Goal: Find contact information: Find contact information

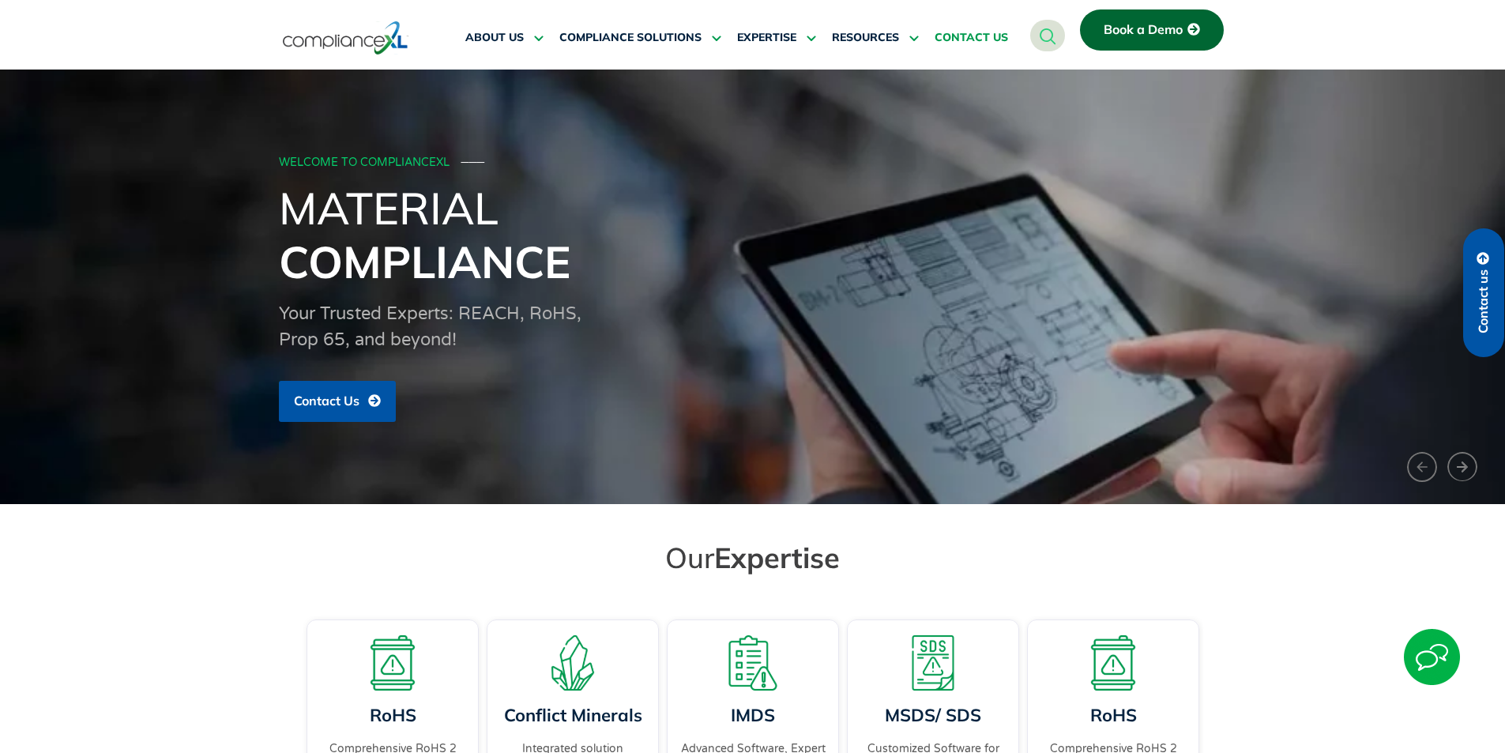
click at [978, 39] on span "CONTACT US" at bounding box center [970, 38] width 73 height 14
